Goal: Navigation & Orientation: Find specific page/section

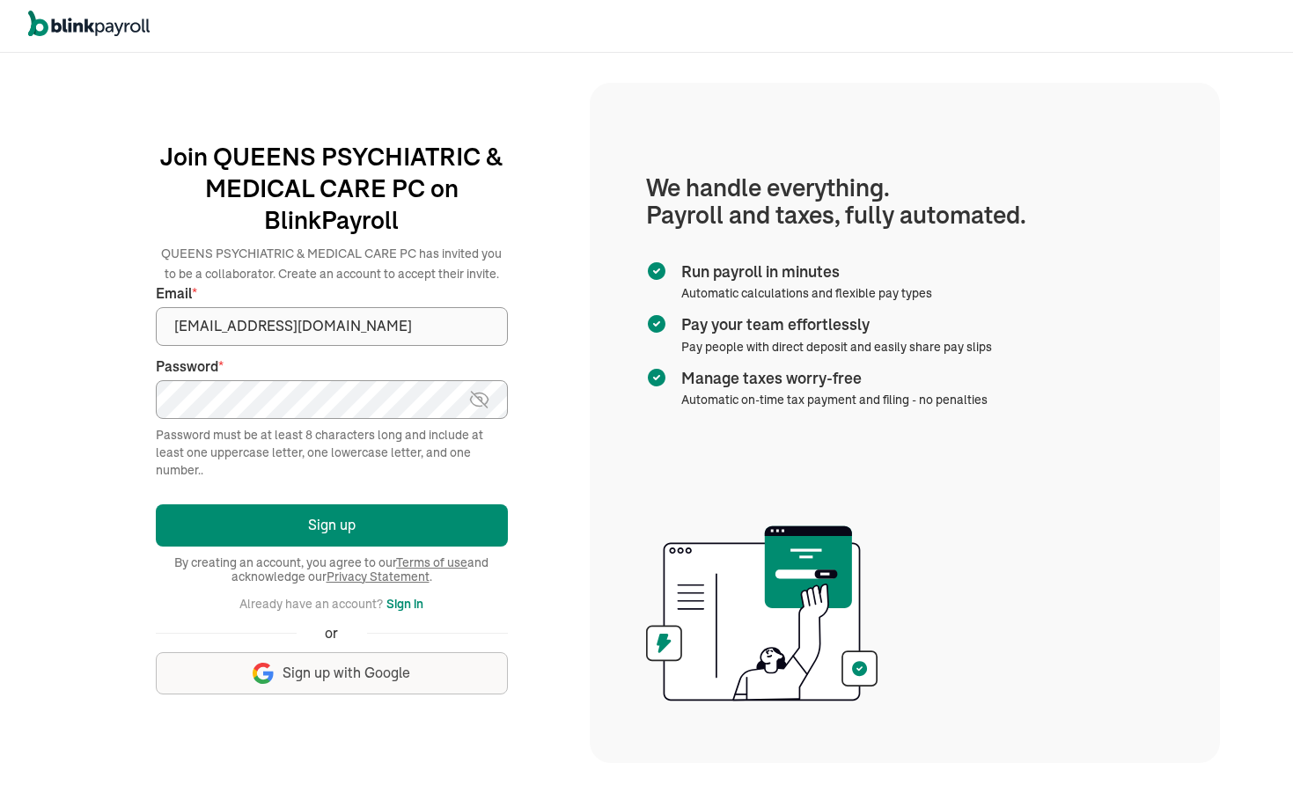
click at [481, 402] on img at bounding box center [479, 399] width 22 height 21
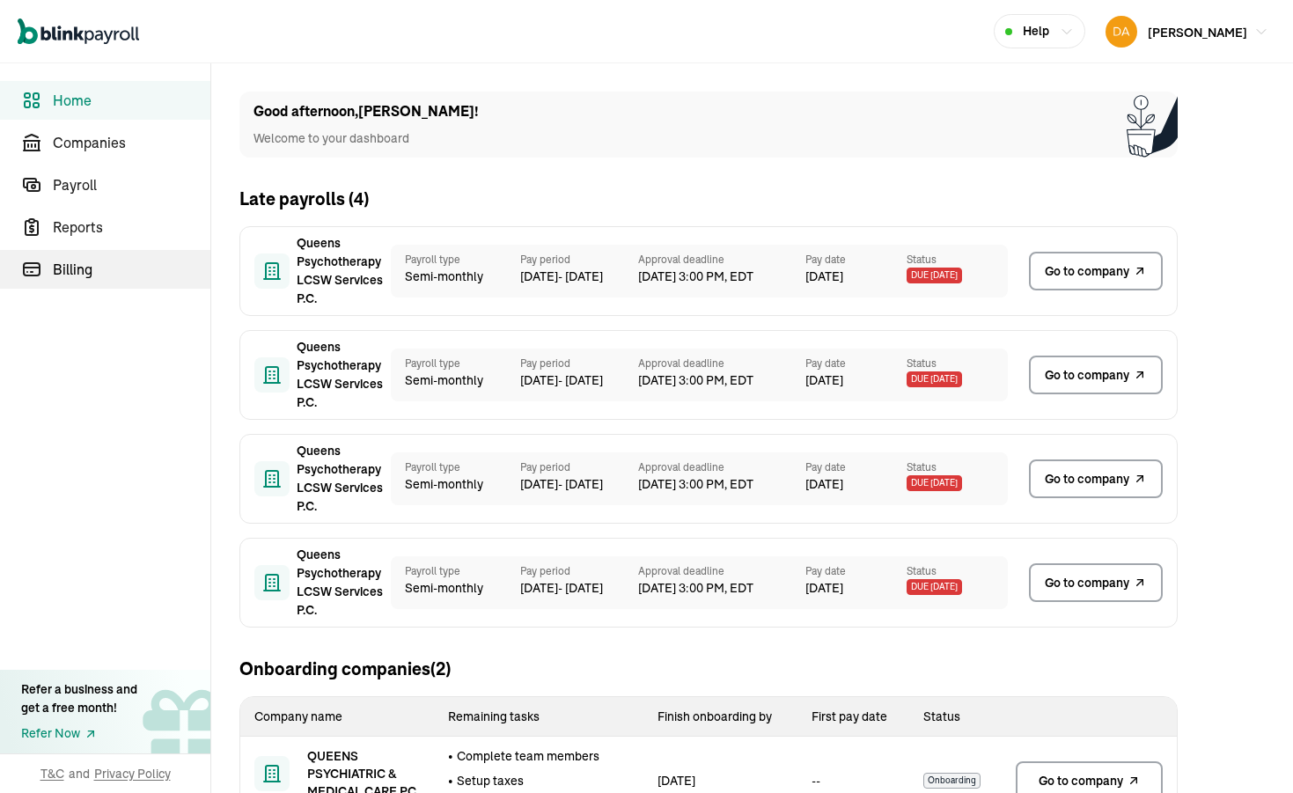
click at [72, 265] on span "Billing" at bounding box center [132, 269] width 158 height 21
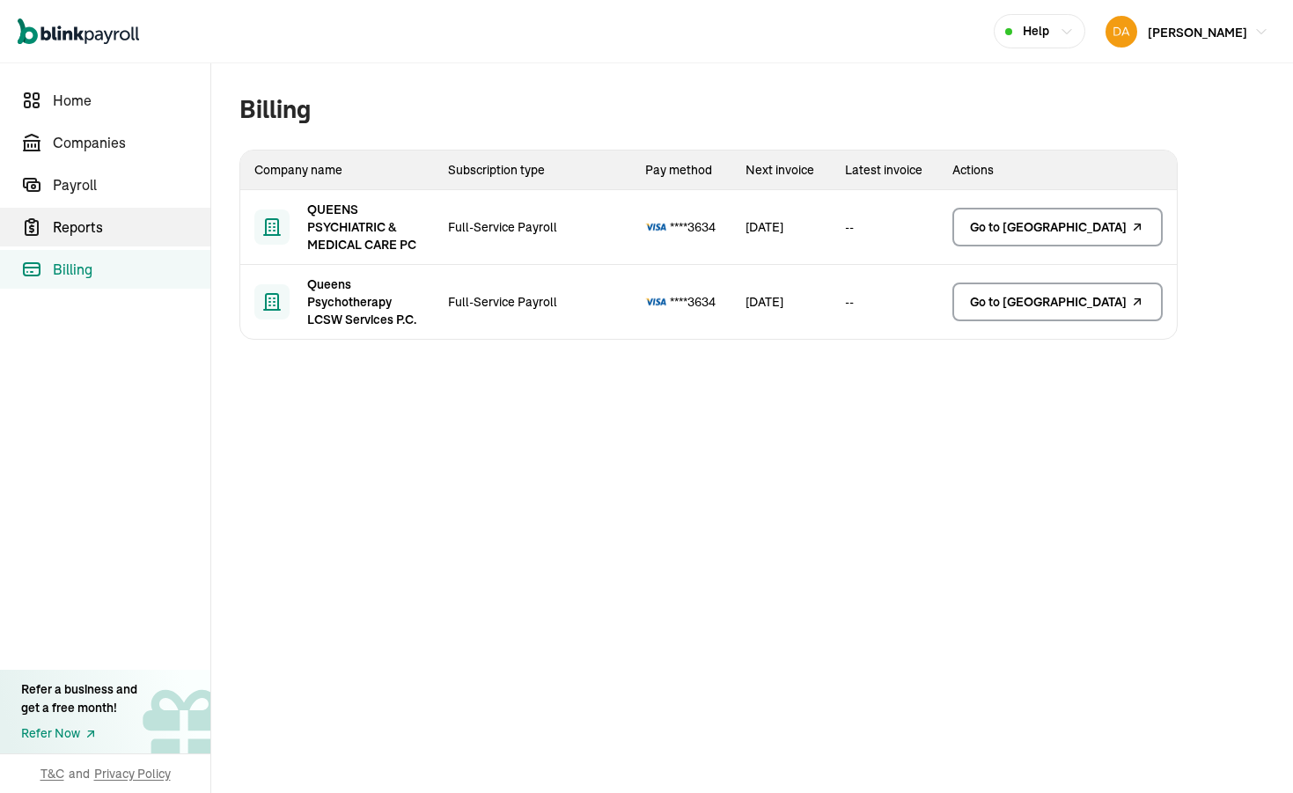
click at [60, 220] on span "Reports" at bounding box center [132, 227] width 158 height 21
